Goal: Task Accomplishment & Management: Manage account settings

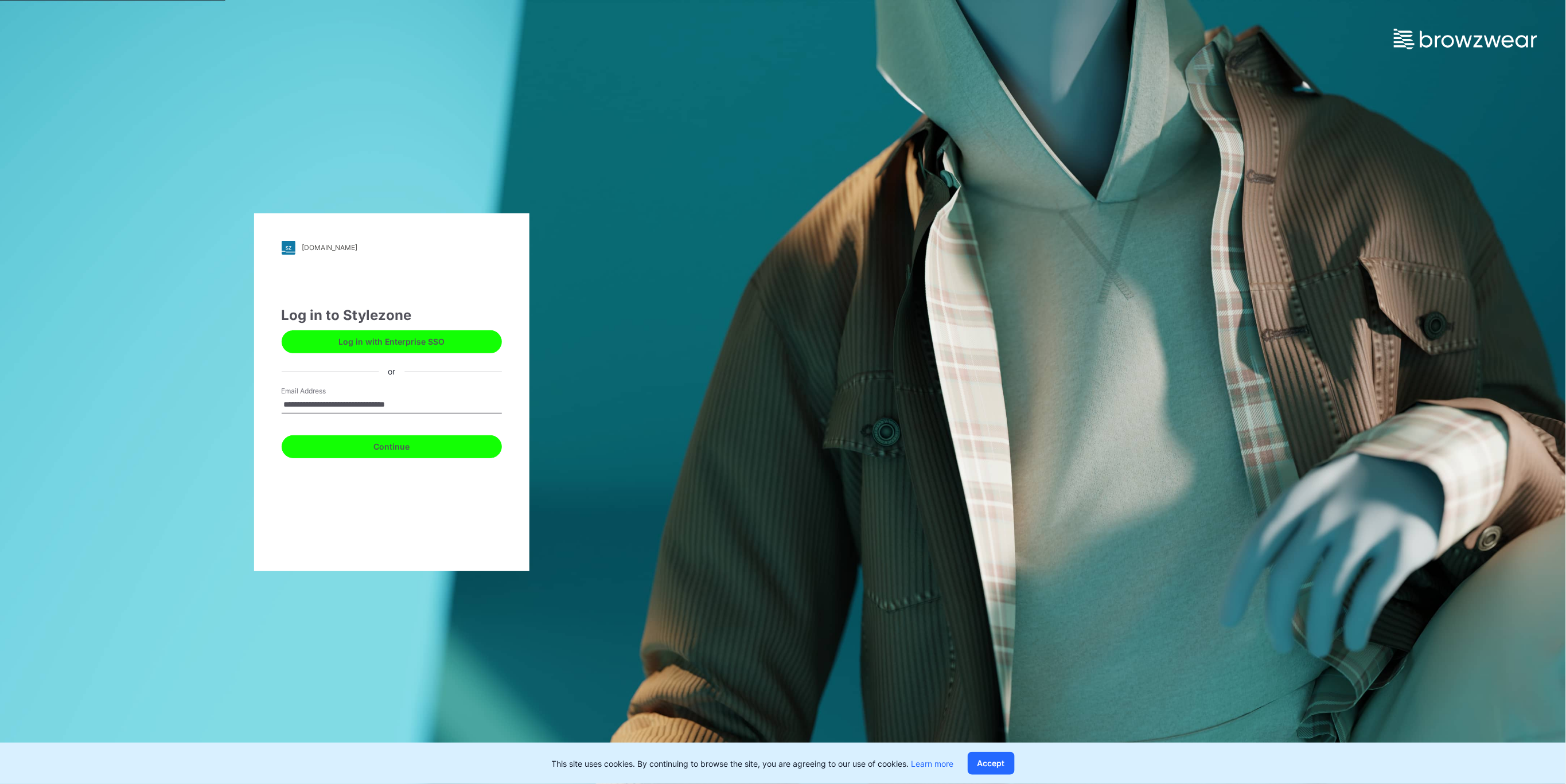
click at [414, 451] on button "Continue" at bounding box center [392, 446] width 221 height 23
click at [387, 451] on button "Continue" at bounding box center [392, 446] width 221 height 23
click at [387, 446] on button "Continue" at bounding box center [392, 446] width 221 height 23
click at [395, 443] on button "Continue" at bounding box center [392, 446] width 221 height 23
click at [423, 443] on button "Continue" at bounding box center [392, 446] width 221 height 23
